Goal: Navigation & Orientation: Find specific page/section

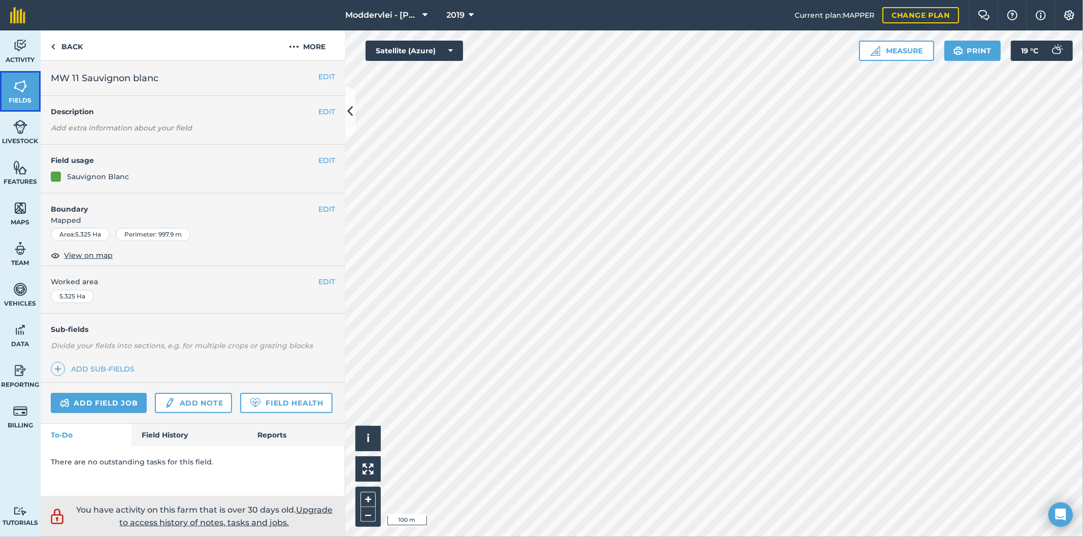
click at [36, 87] on link "Fields" at bounding box center [20, 91] width 41 height 41
